Goal: Task Accomplishment & Management: Manage account settings

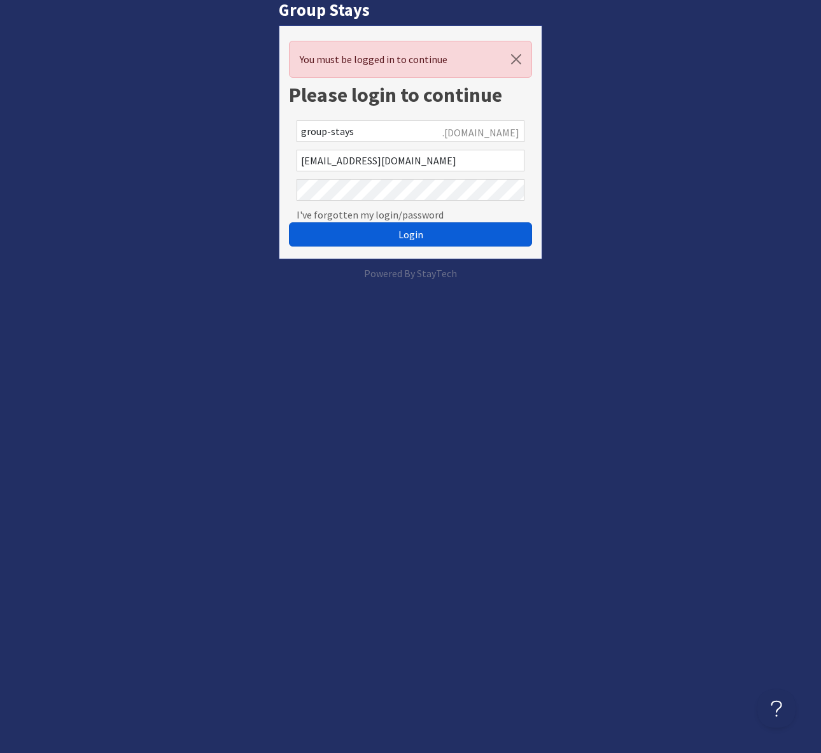
click at [417, 232] on span "Login" at bounding box center [411, 234] width 25 height 13
click at [413, 232] on span "Login" at bounding box center [411, 234] width 25 height 13
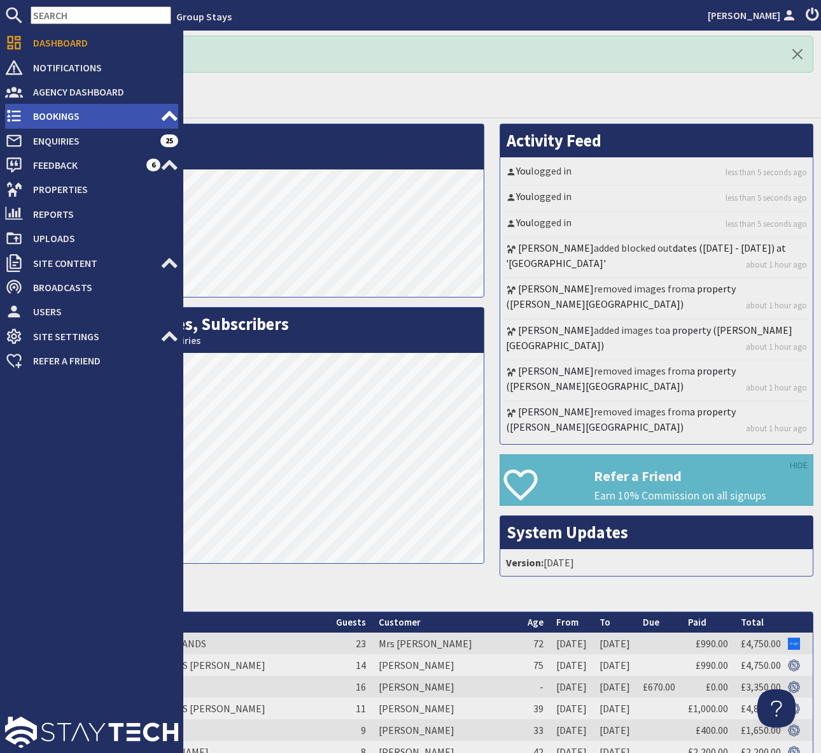
click at [55, 119] on span "Bookings" at bounding box center [92, 116] width 138 height 20
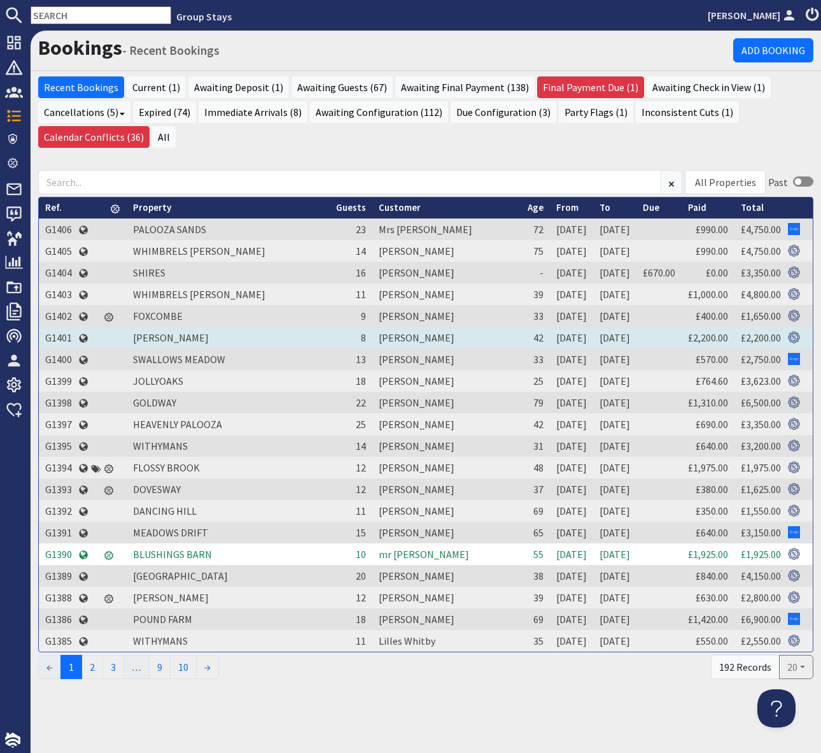
drag, startPoint x: 60, startPoint y: 336, endPoint x: 48, endPoint y: 332, distance: 13.5
click at [57, 337] on td "G1401" at bounding box center [58, 338] width 39 height 22
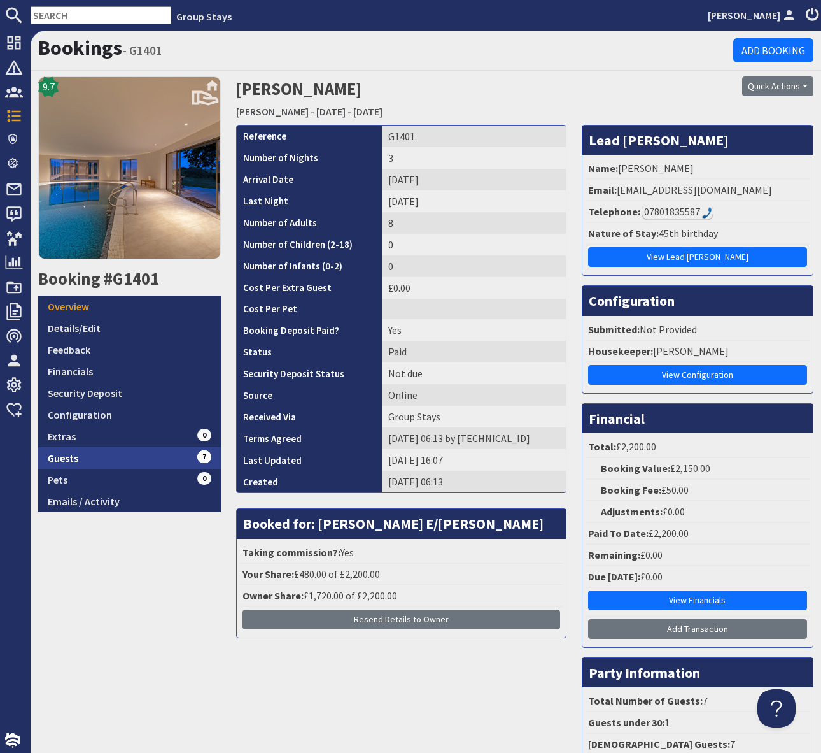
click at [183, 465] on link "Guests 7" at bounding box center [129, 458] width 183 height 22
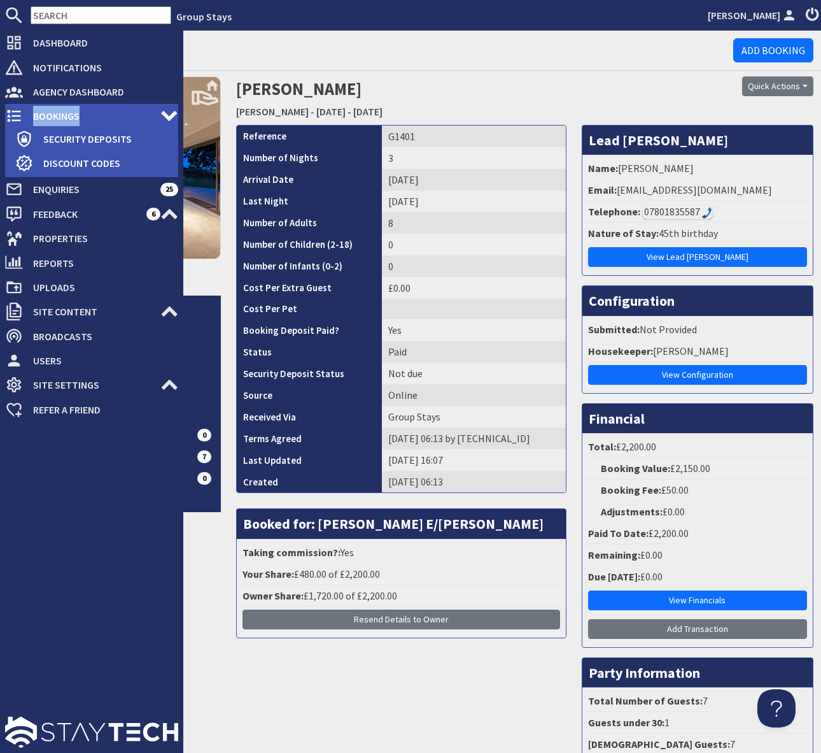
click at [71, 120] on span "Bookings" at bounding box center [92, 116] width 138 height 20
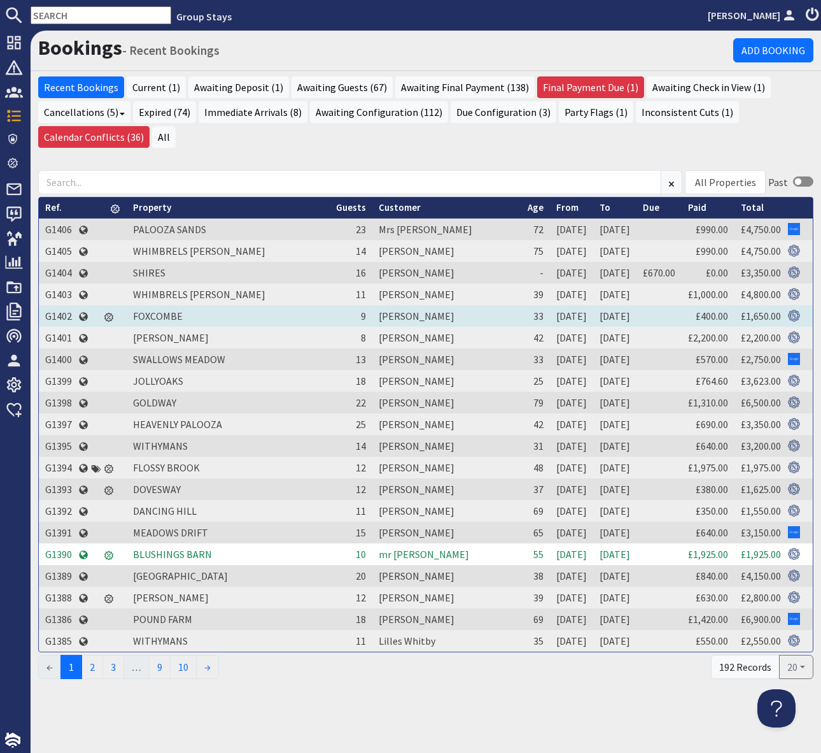
click at [60, 315] on td "G1402" at bounding box center [58, 316] width 39 height 22
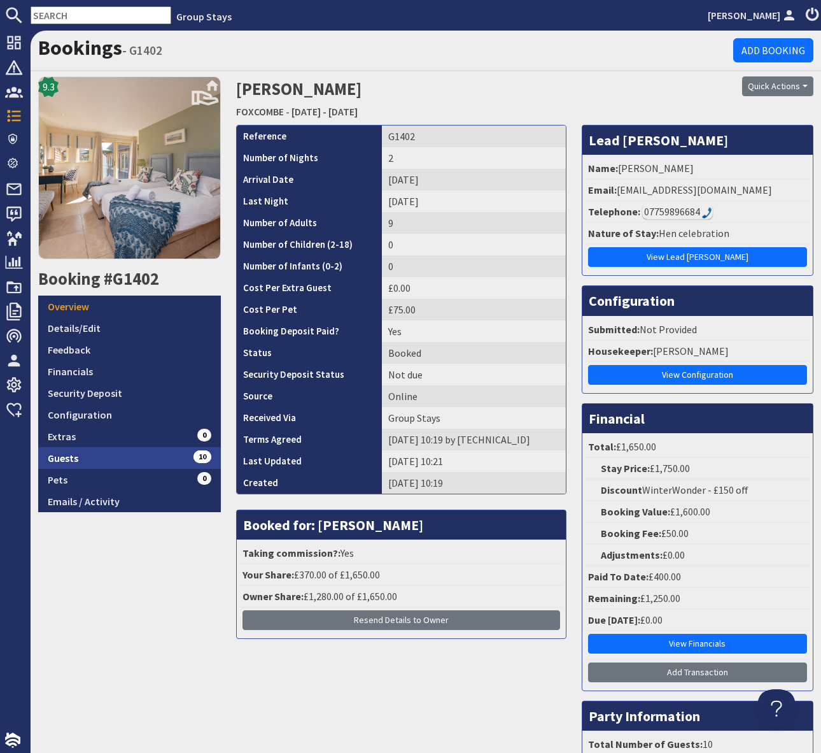
click at [180, 451] on link "Guests 10" at bounding box center [129, 458] width 183 height 22
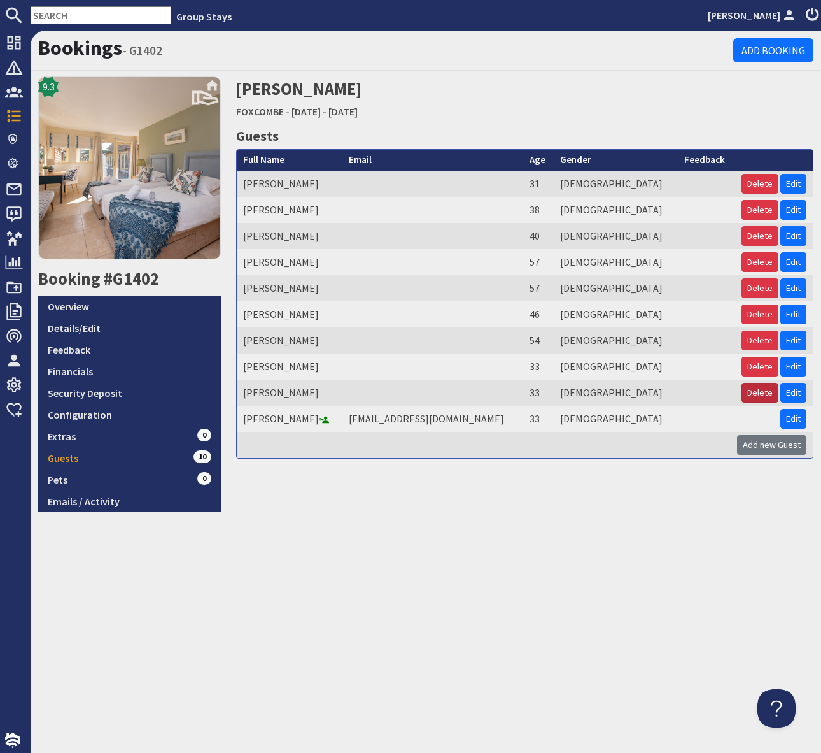
click at [759, 392] on button "Delete" at bounding box center [760, 393] width 37 height 20
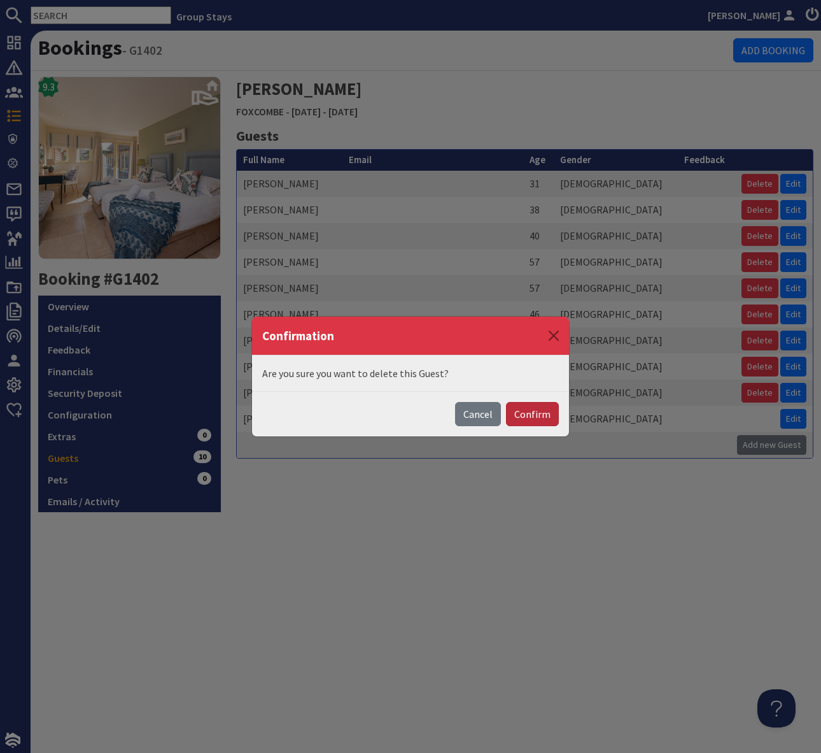
click at [536, 411] on button "Confirm" at bounding box center [532, 414] width 53 height 24
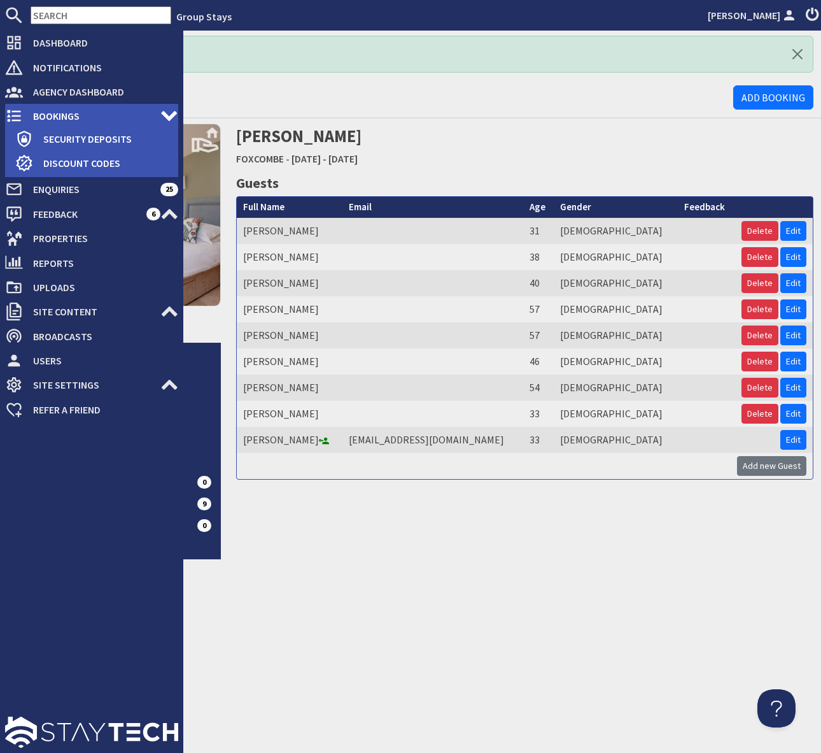
click at [30, 115] on span "Bookings" at bounding box center [92, 116] width 138 height 20
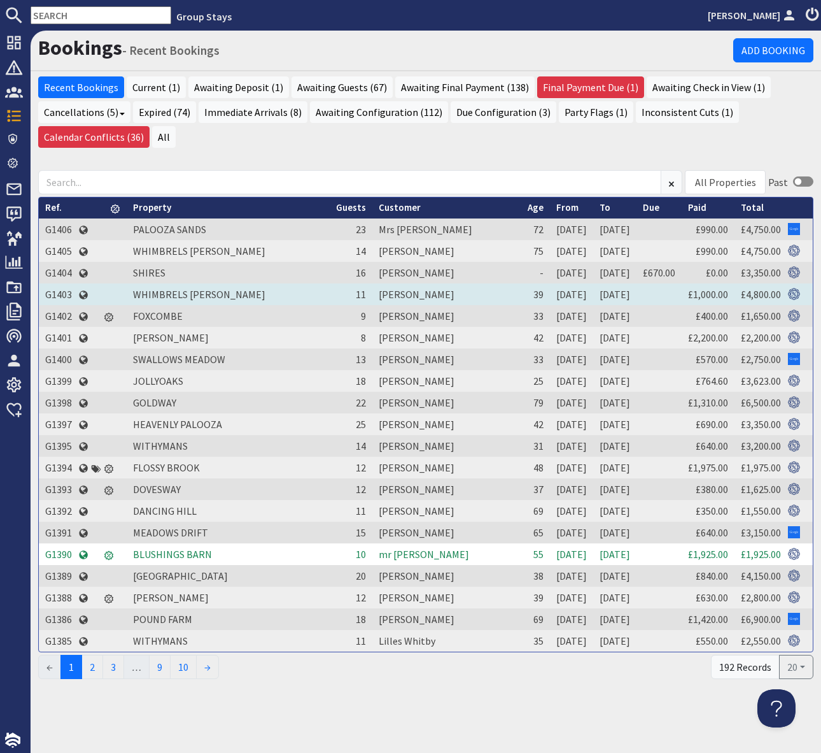
click at [60, 290] on td "G1403" at bounding box center [58, 294] width 39 height 22
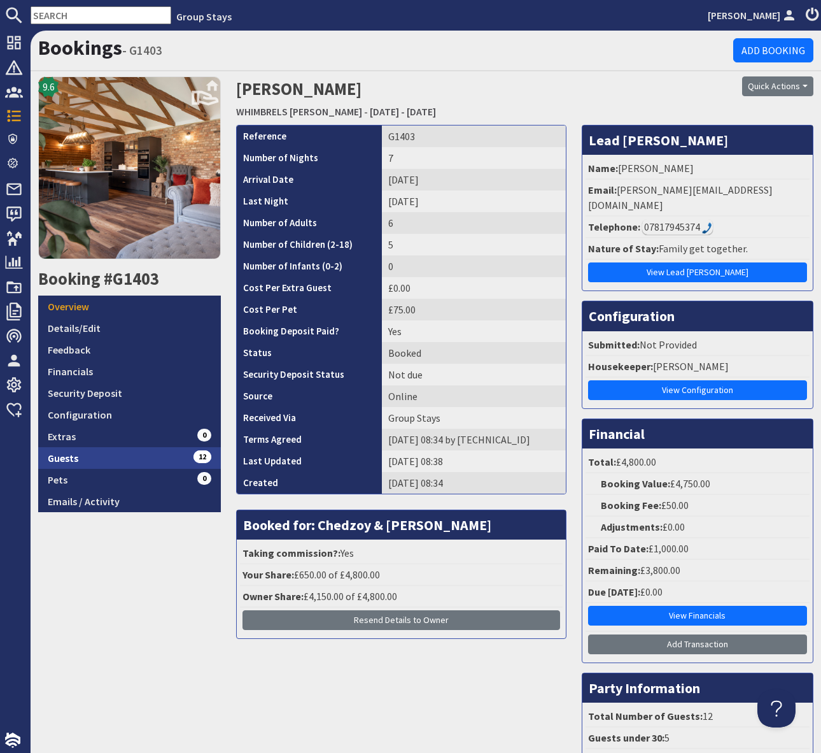
click at [151, 451] on link "Guests 12" at bounding box center [129, 458] width 183 height 22
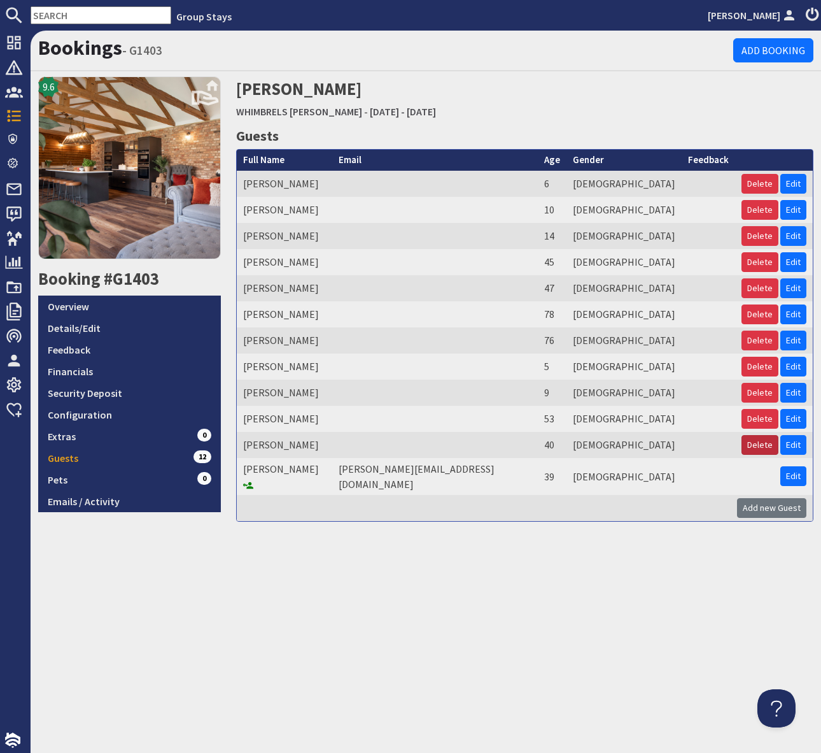
click at [759, 443] on button "Delete" at bounding box center [760, 445] width 37 height 20
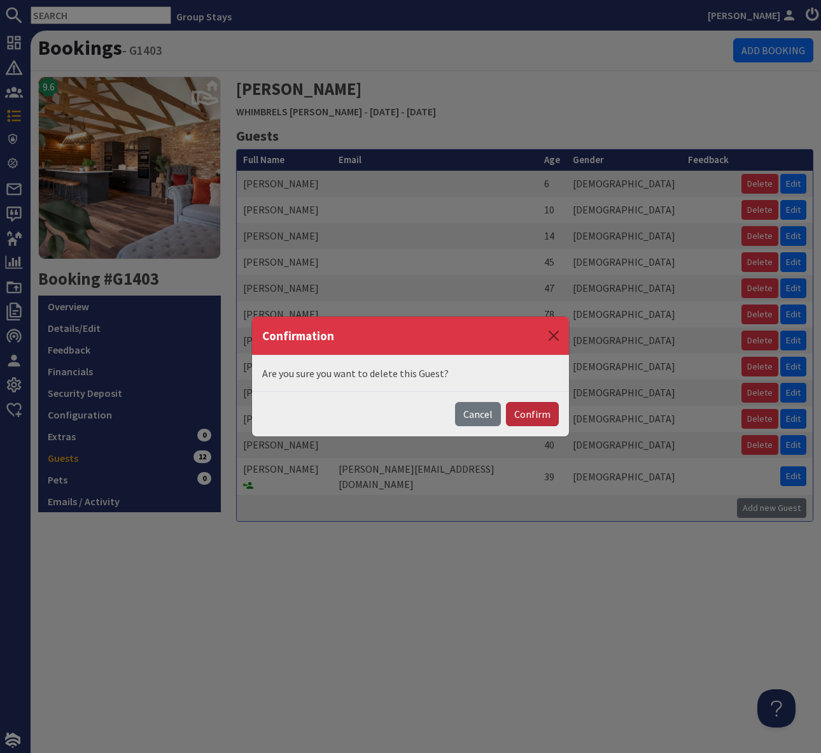
click at [540, 413] on button "Confirm" at bounding box center [532, 414] width 53 height 24
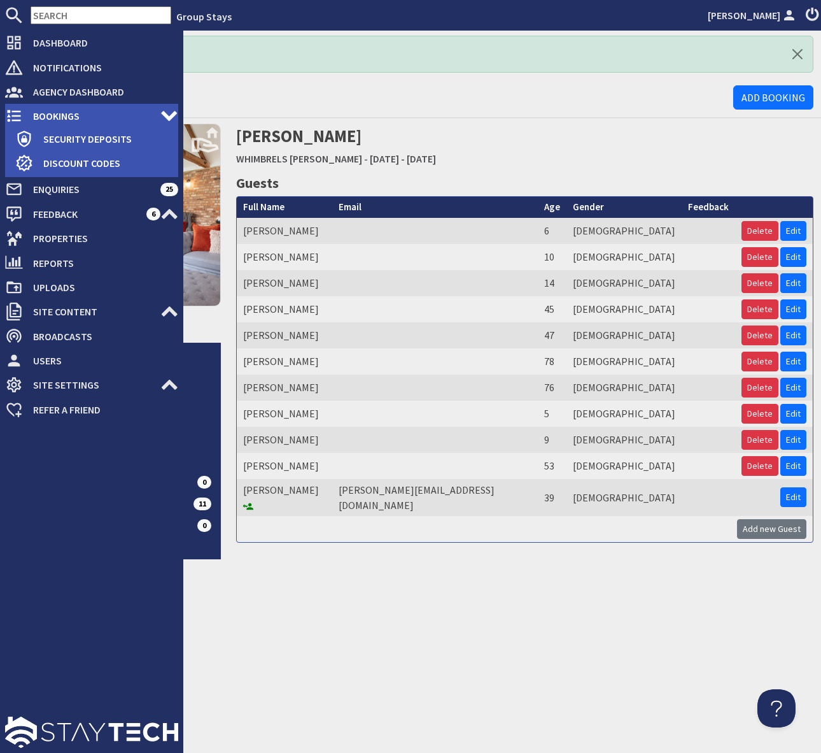
click at [127, 115] on span "Bookings" at bounding box center [92, 116] width 138 height 20
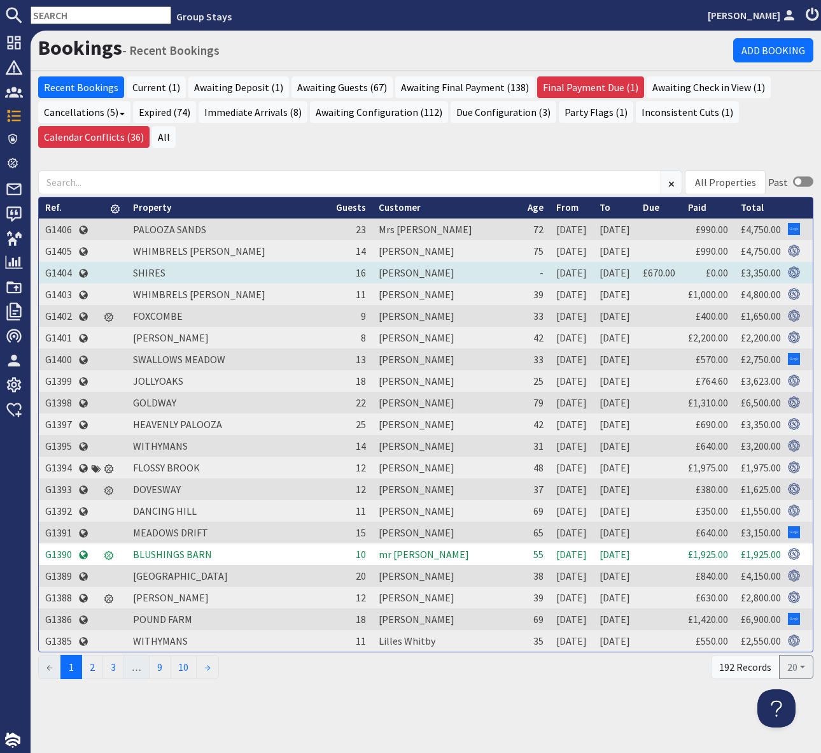
click at [62, 271] on td "G1404" at bounding box center [58, 273] width 39 height 22
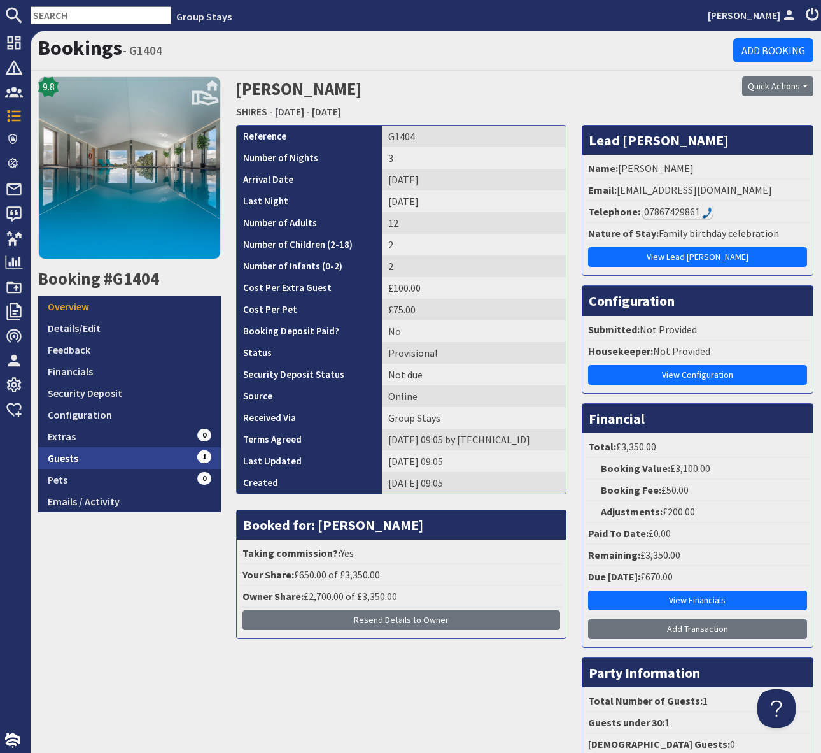
click at [167, 457] on link "Guests 1" at bounding box center [129, 458] width 183 height 22
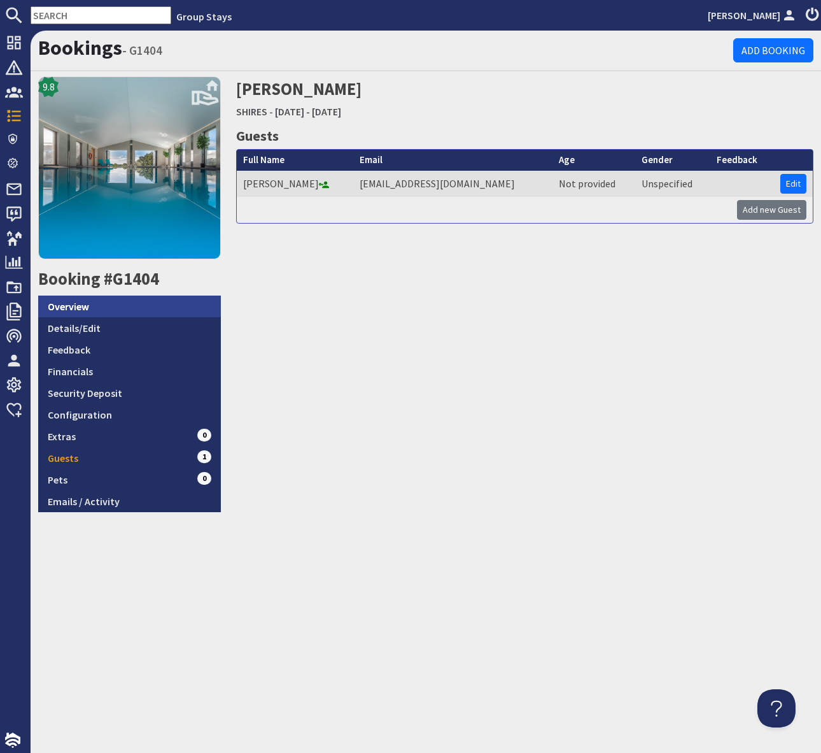
click at [138, 301] on link "Overview" at bounding box center [129, 306] width 183 height 22
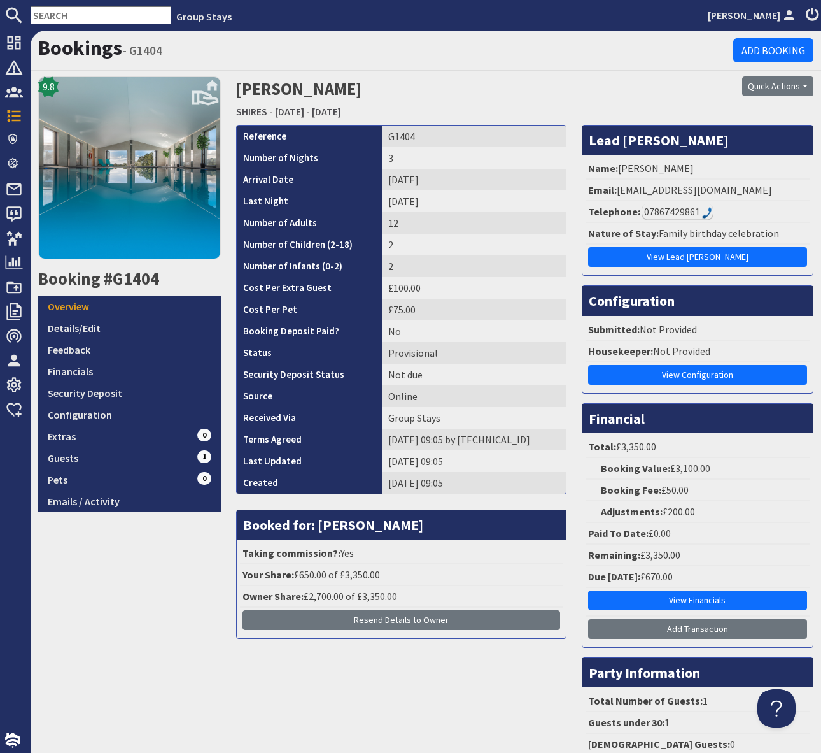
scroll to position [1, 0]
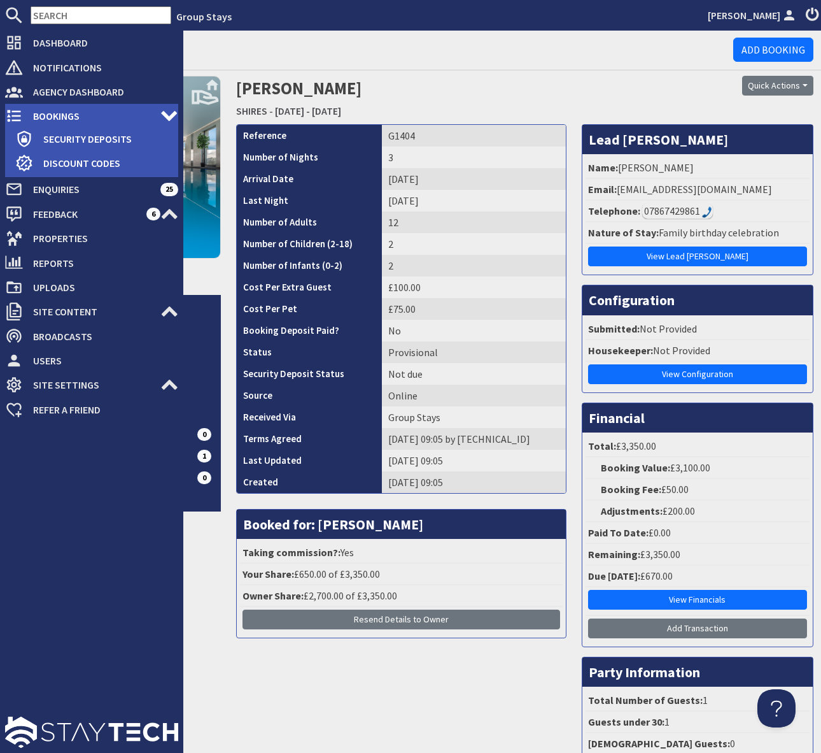
click at [82, 117] on span "Bookings" at bounding box center [92, 116] width 138 height 20
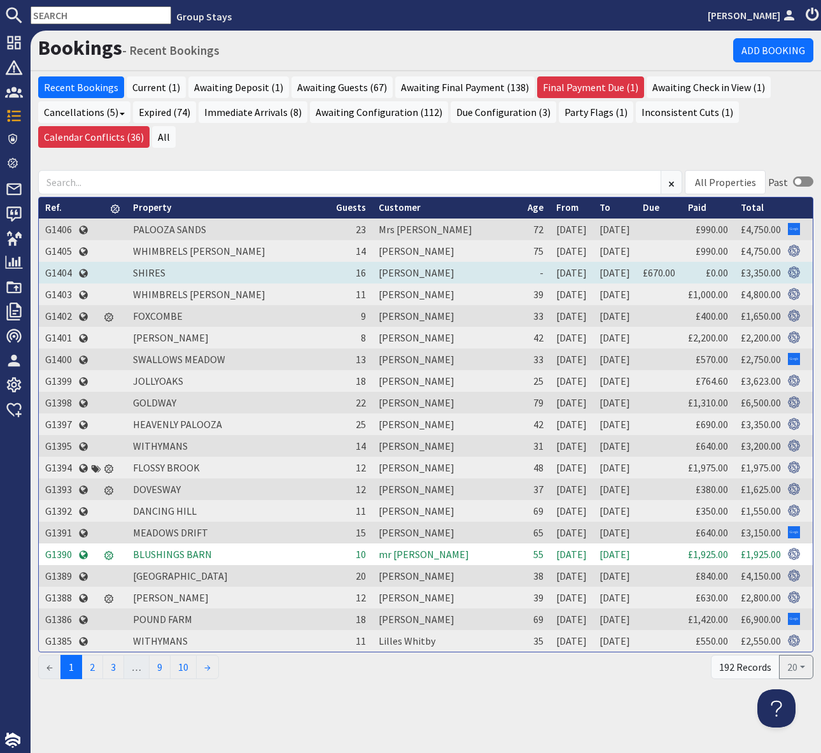
click at [62, 273] on td "G1404" at bounding box center [58, 273] width 39 height 22
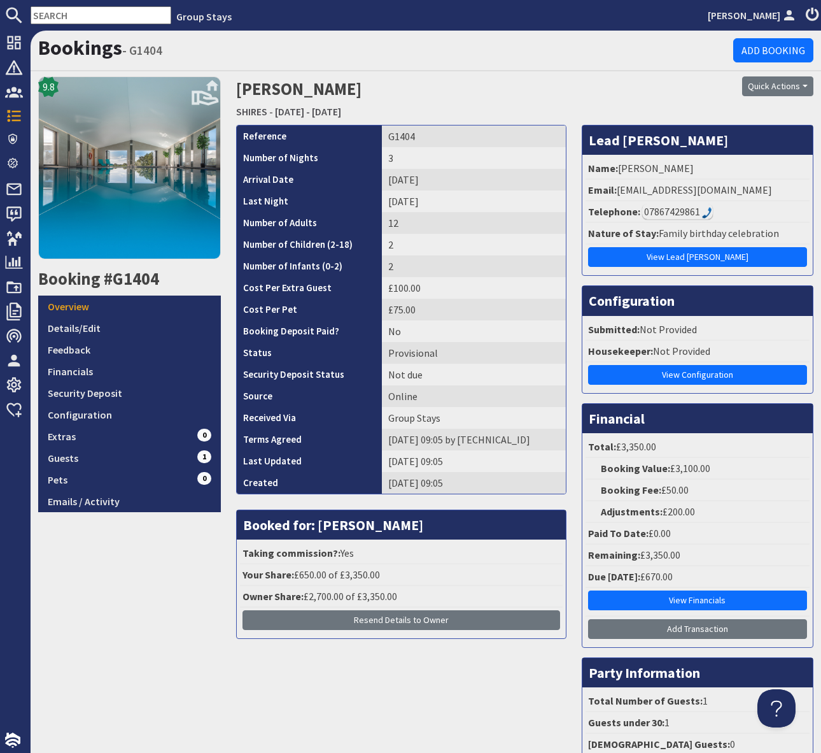
click at [637, 64] on div "Bookings - G1404 Add Booking" at bounding box center [426, 51] width 791 height 41
drag, startPoint x: 807, startPoint y: 85, endPoint x: 808, endPoint y: 92, distance: 6.4
click at [807, 86] on button "Quick Actions" at bounding box center [777, 86] width 71 height 20
drag, startPoint x: 771, startPoint y: 112, endPoint x: 647, endPoint y: 100, distance: 124.8
click at [771, 112] on span "Send Booking Update" at bounding box center [756, 114] width 94 height 13
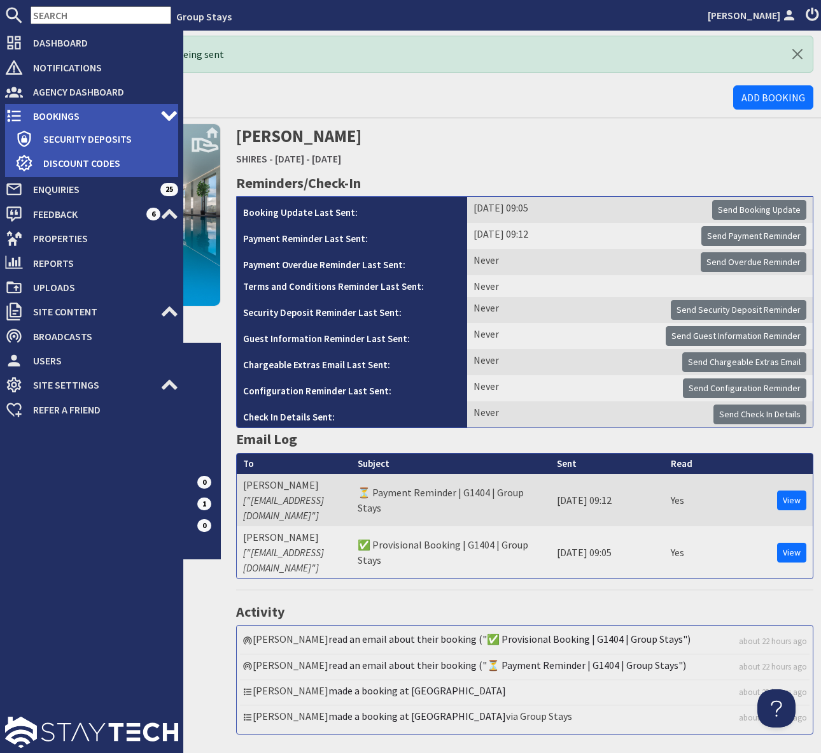
click at [69, 110] on span "Bookings" at bounding box center [92, 116] width 138 height 20
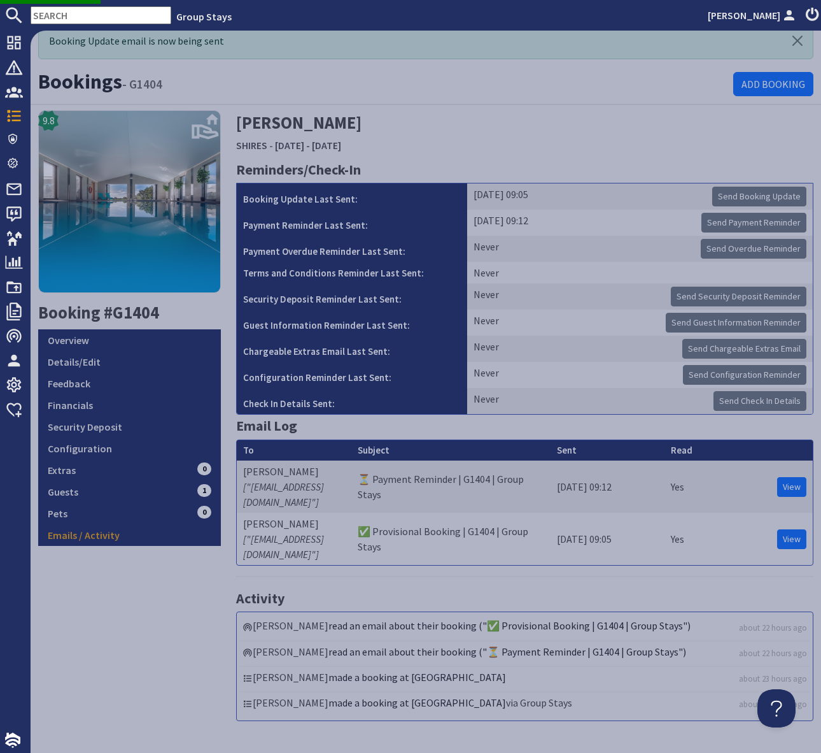
scroll to position [6, 0]
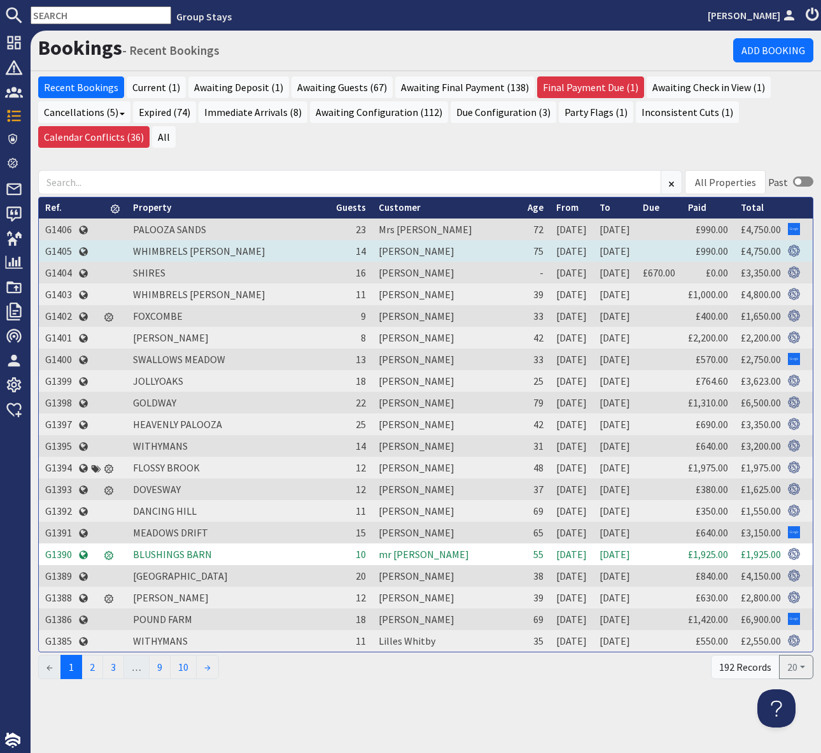
click at [60, 251] on td "G1405" at bounding box center [58, 251] width 39 height 22
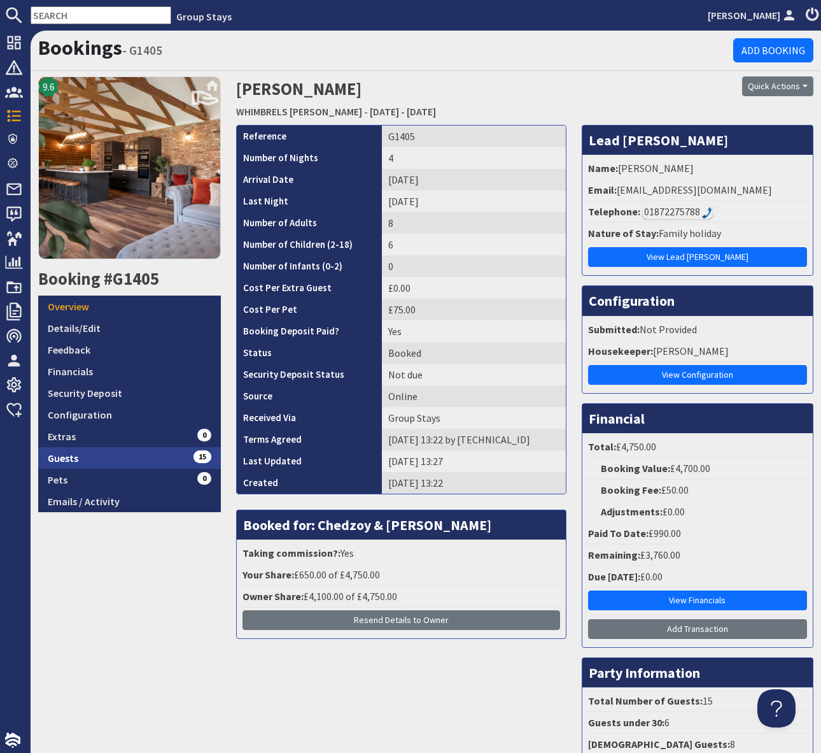
click at [163, 454] on link "Guests 15" at bounding box center [129, 458] width 183 height 22
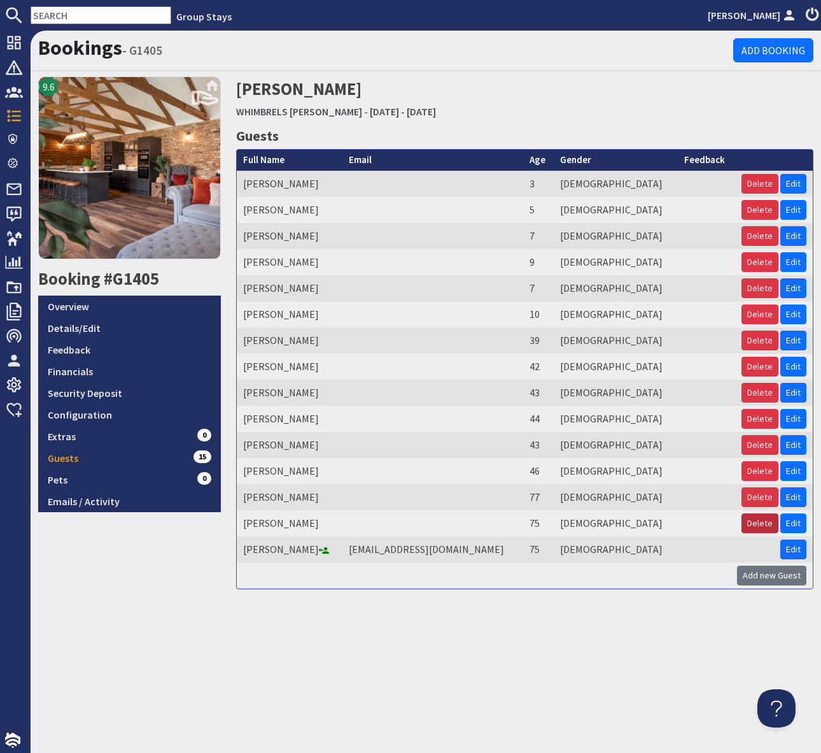
click at [760, 519] on button "Delete" at bounding box center [760, 523] width 37 height 20
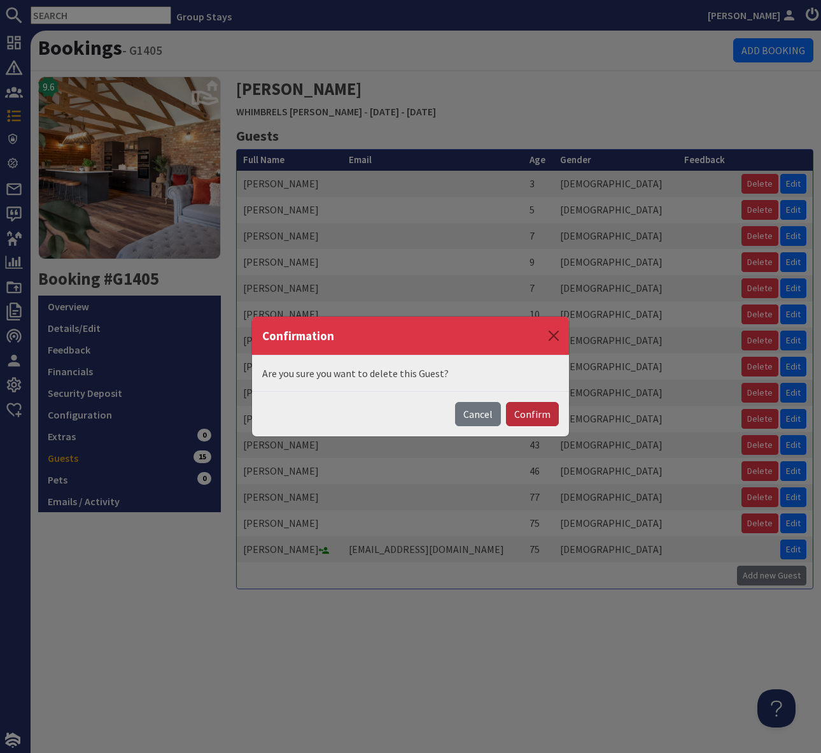
click at [532, 412] on button "Confirm" at bounding box center [532, 414] width 53 height 24
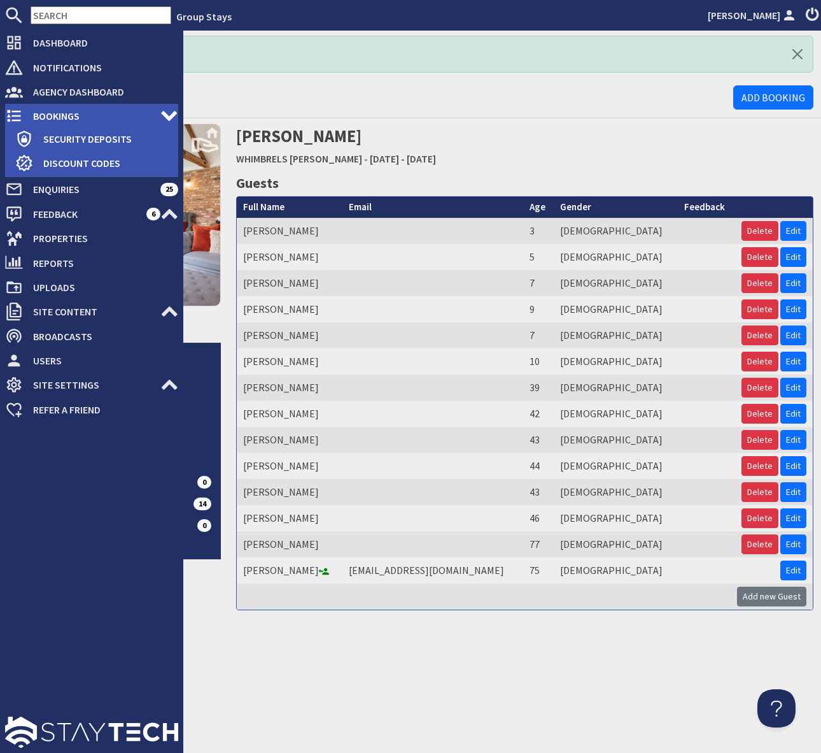
click at [64, 116] on span "Bookings" at bounding box center [92, 116] width 138 height 20
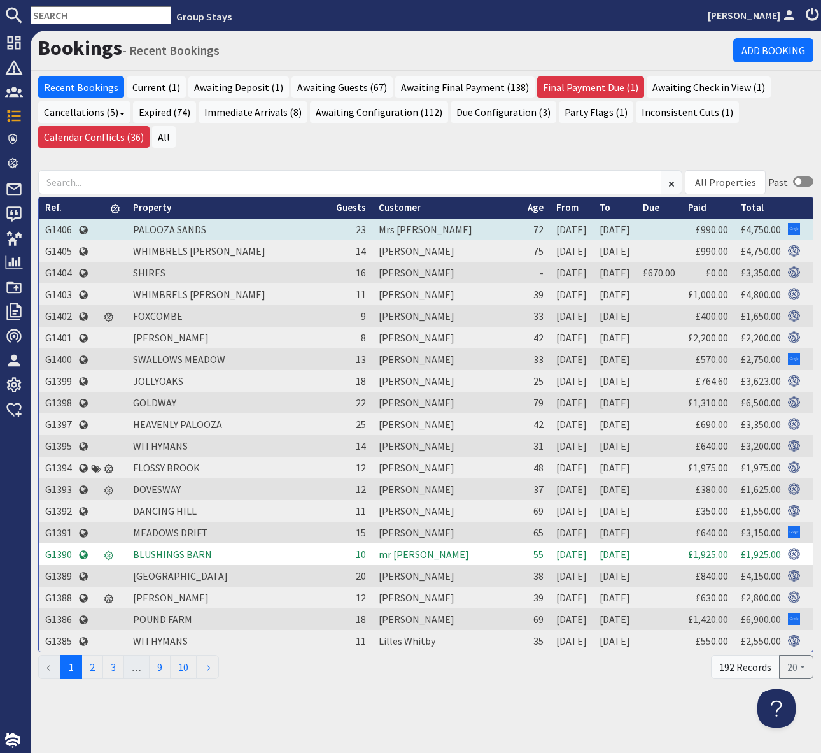
click at [52, 228] on td "G1406" at bounding box center [58, 229] width 39 height 22
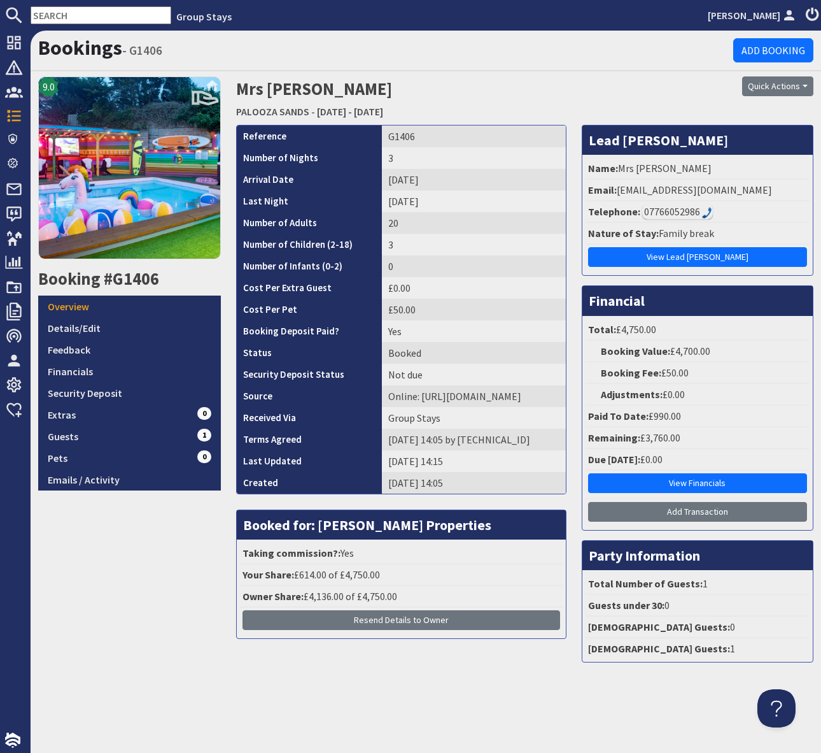
click at [75, 16] on input "text" at bounding box center [101, 15] width 141 height 18
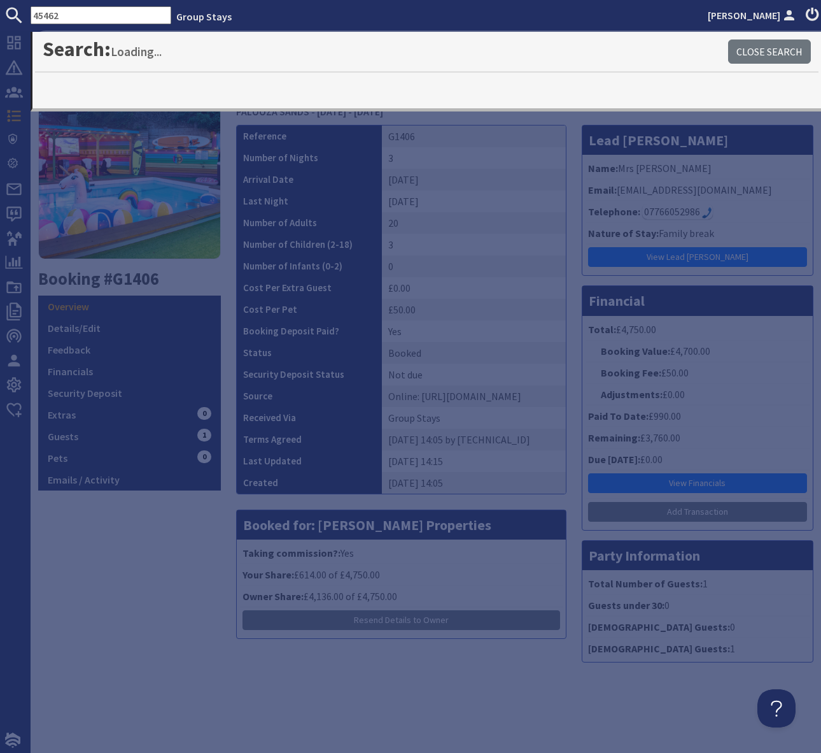
type input "45462"
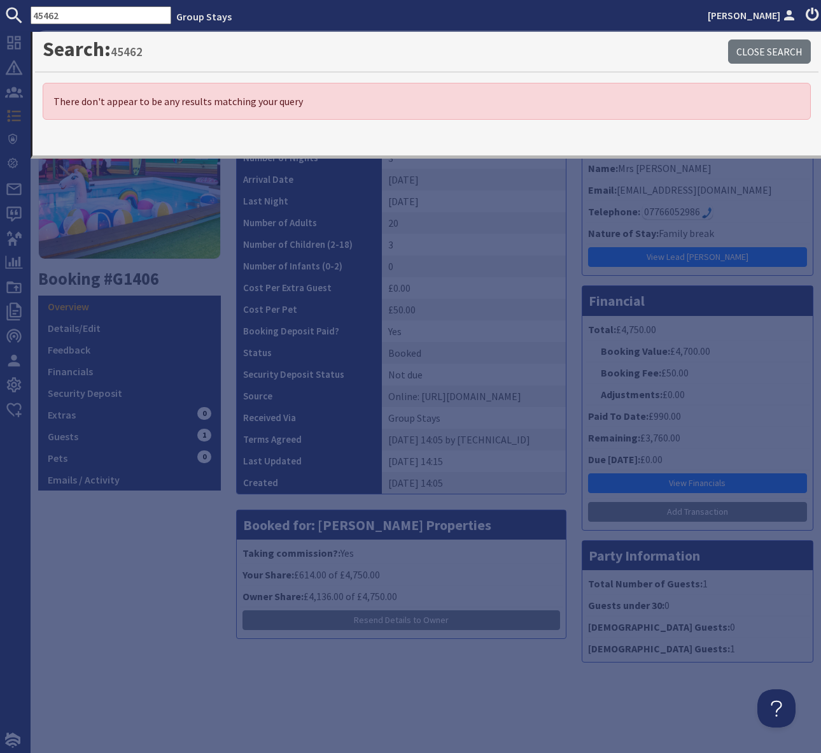
click at [229, 292] on div "Reference G1406 Number of Nights 3 Arrival Date [DATE] Last Night [DATE] Number…" at bounding box center [402, 398] width 346 height 547
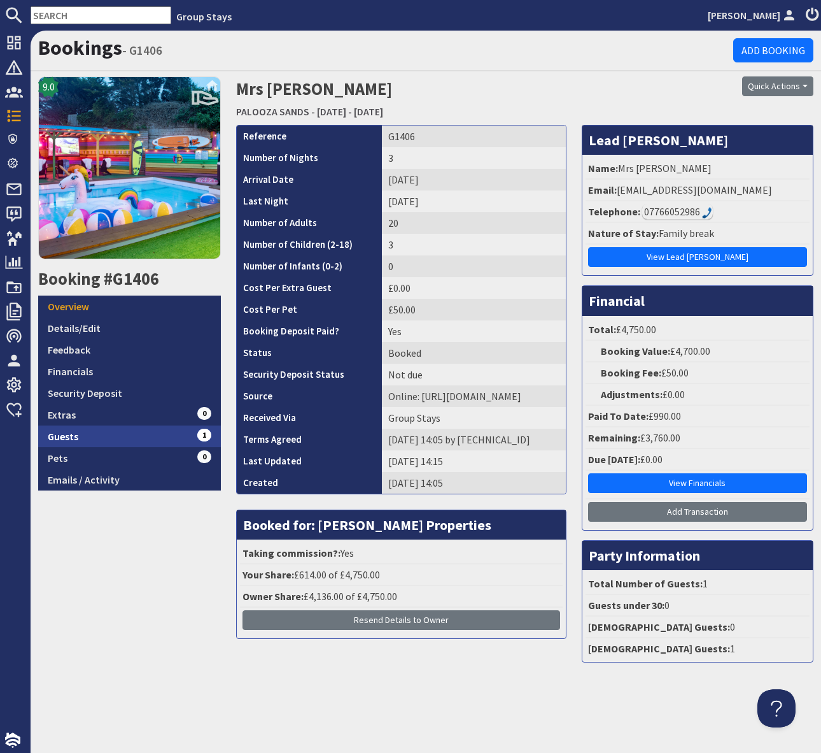
click at [172, 432] on link "Guests 1" at bounding box center [129, 436] width 183 height 22
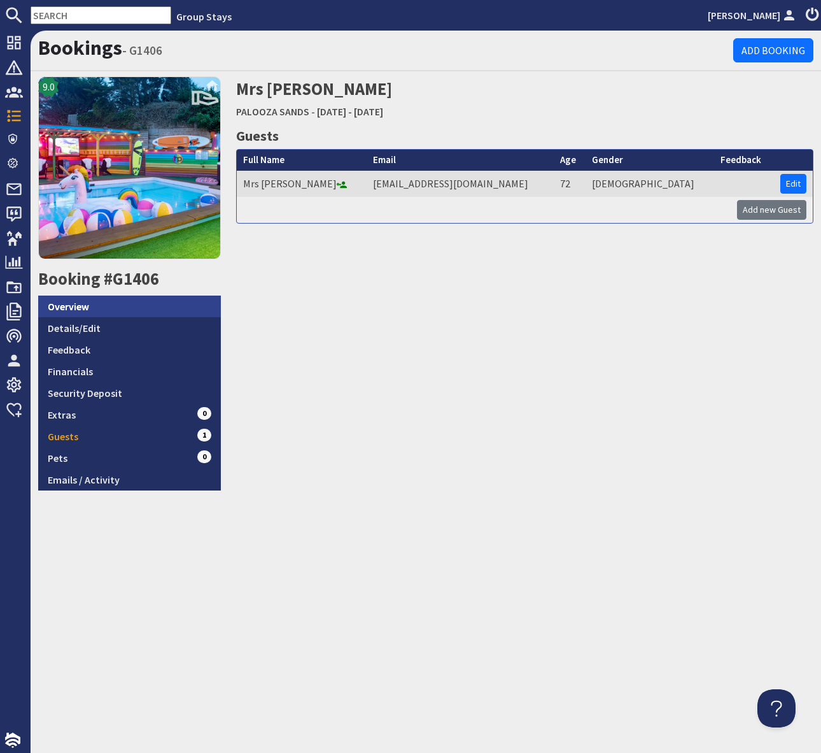
click at [151, 297] on link "Overview" at bounding box center [129, 306] width 183 height 22
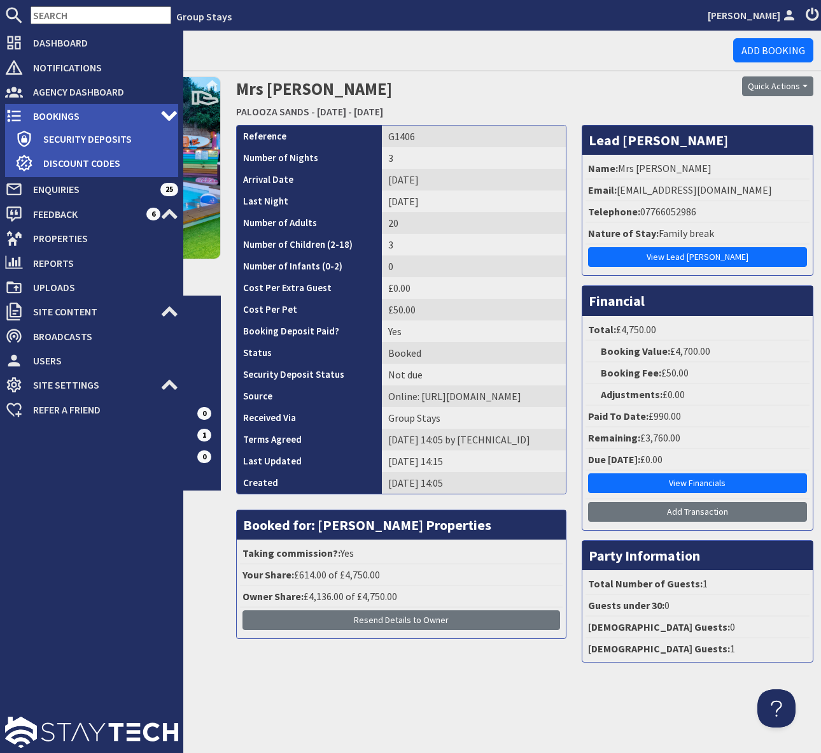
click at [50, 111] on span "Bookings" at bounding box center [92, 116] width 138 height 20
